Goal: Find specific page/section: Find specific page/section

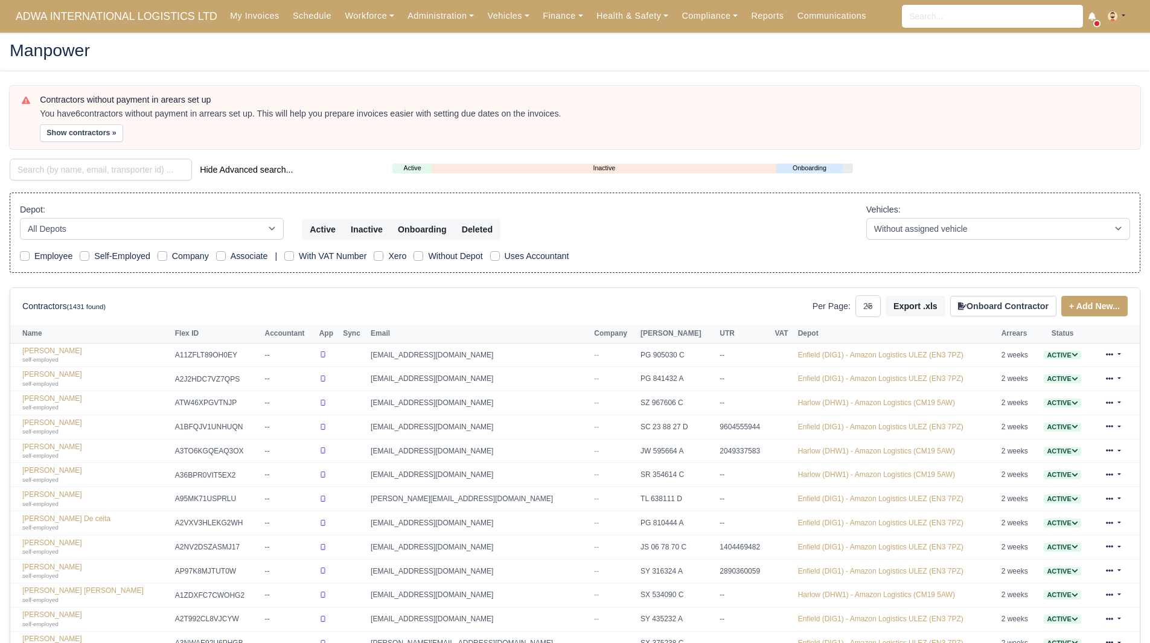
select select "25"
click at [130, 181] on div "Hide Advanced search..." at bounding box center [192, 171] width 383 height 24
click at [123, 171] on input "search" at bounding box center [101, 170] width 182 height 22
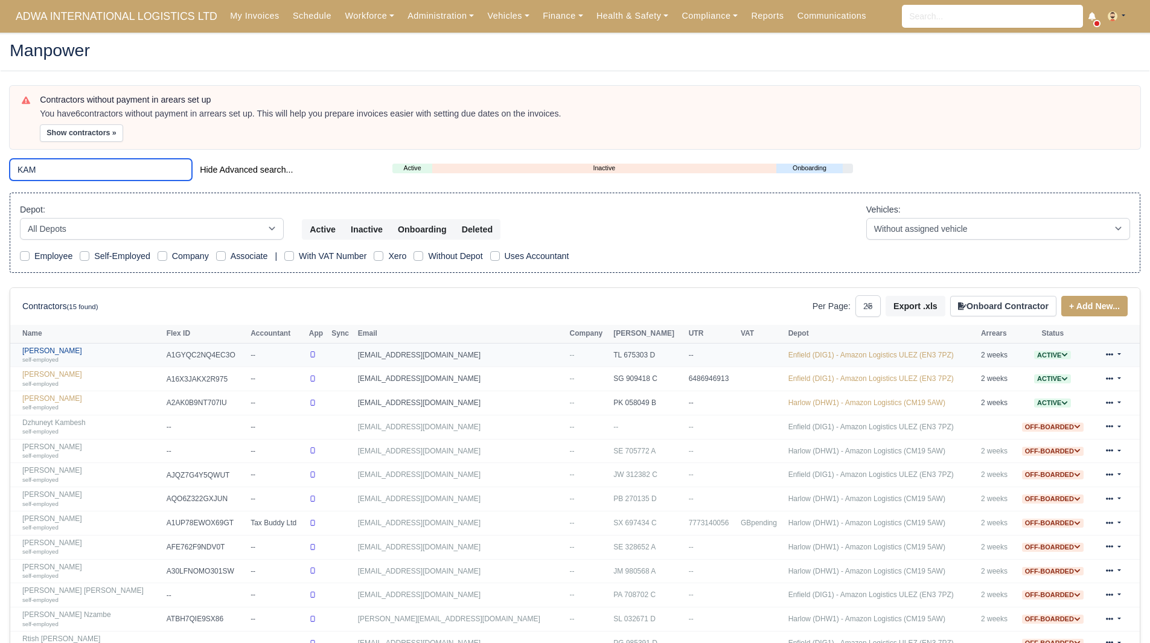
type input "KAM"
click at [53, 355] on div "self-employed" at bounding box center [91, 359] width 138 height 8
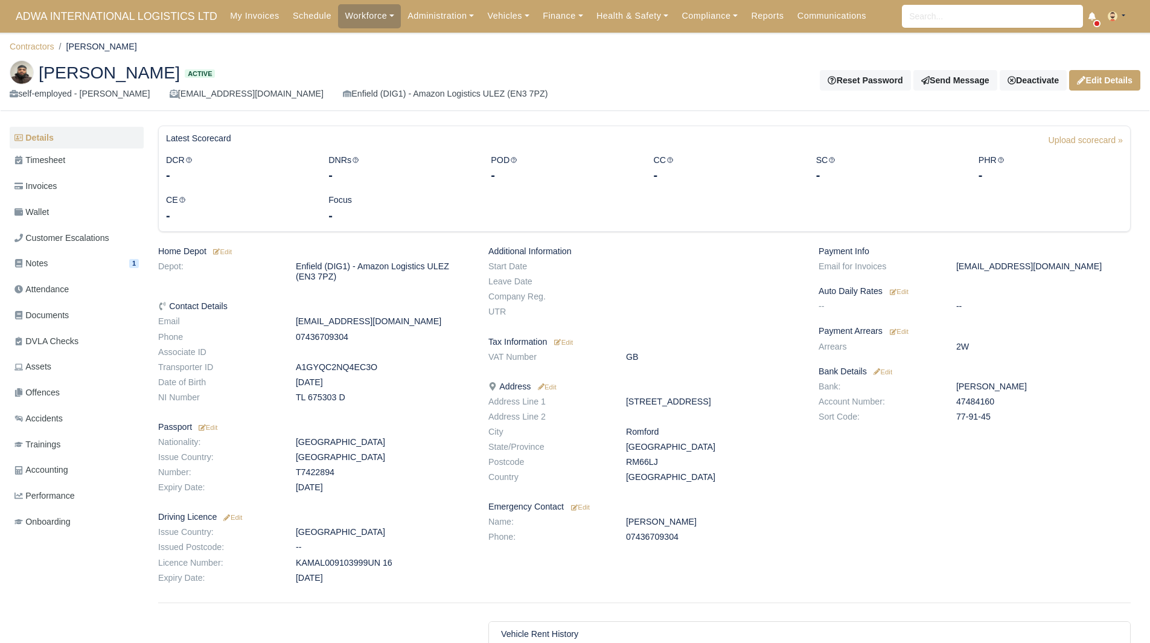
click at [405, 433] on div "Home Depot Edit Depot: Enfield (DIG1) - Amazon Logistics ULEZ (EN3 7PZ) Contact…" at bounding box center [314, 417] width 330 height 342
click at [779, 368] on div "Additional Information Start Date Leave Date Company Reg. UTR Tax Information E…" at bounding box center [644, 417] width 330 height 342
click at [750, 427] on dd "Romford" at bounding box center [713, 432] width 193 height 10
click at [87, 180] on link "Invoices" at bounding box center [77, 186] width 134 height 24
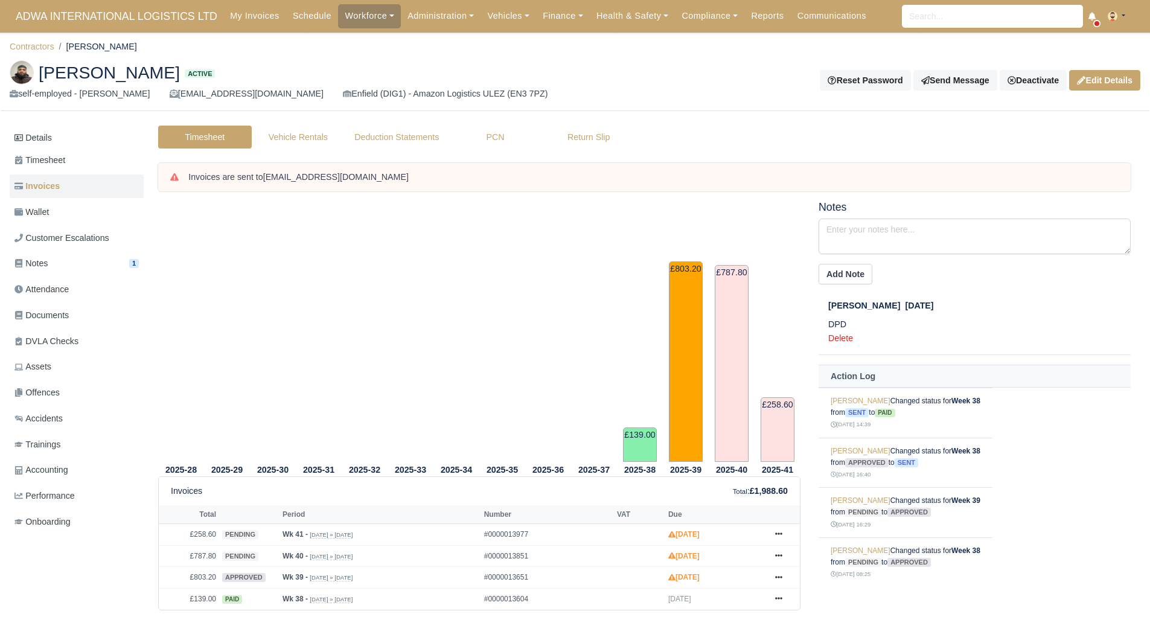
scroll to position [48, 0]
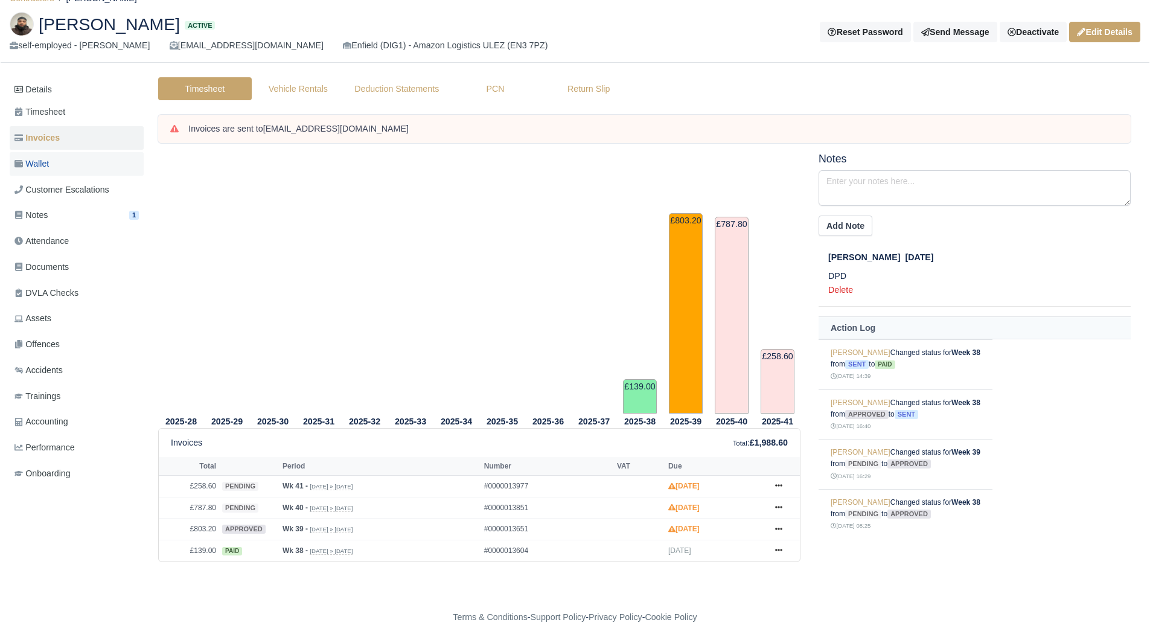
click at [89, 166] on link "Wallet" at bounding box center [77, 164] width 134 height 24
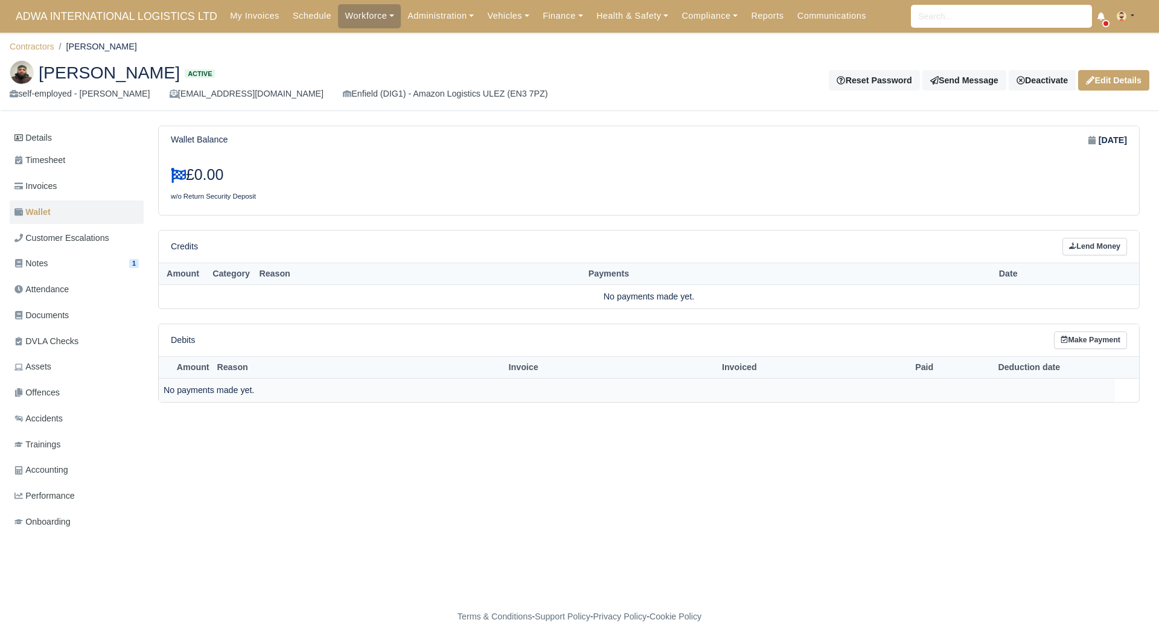
click at [334, 390] on td "No payments made yet." at bounding box center [637, 390] width 956 height 24
